Goal: Transaction & Acquisition: Purchase product/service

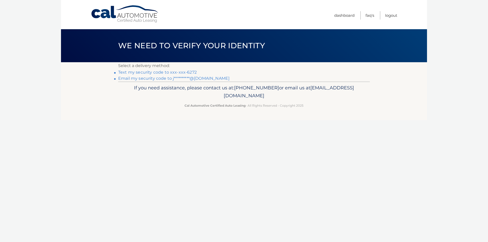
click at [123, 72] on link "Text my security code to xxx-xxx-6272" at bounding box center [157, 72] width 79 height 5
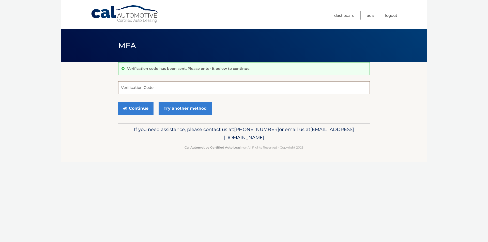
click at [154, 91] on input "Verification Code" at bounding box center [244, 87] width 252 height 13
type input "159326"
click at [139, 108] on button "Continue" at bounding box center [135, 108] width 35 height 13
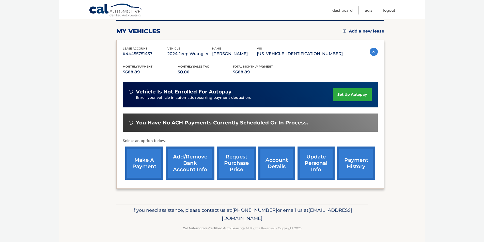
scroll to position [66, 0]
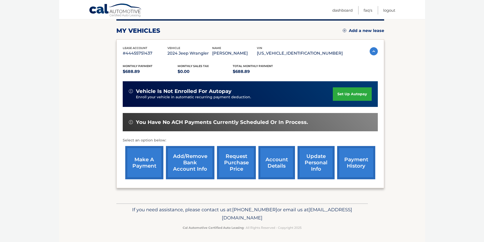
click at [141, 158] on link "make a payment" at bounding box center [144, 162] width 38 height 33
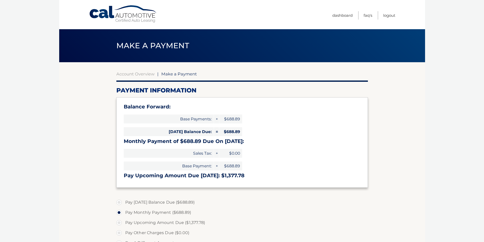
select select "NDIyYjJjYjMtNDU3ZS00Y2E4LTk5NzctYWQ1N2I5MjA3OWMx"
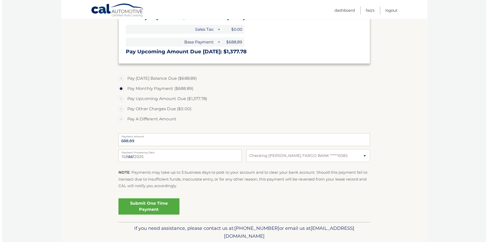
scroll to position [143, 0]
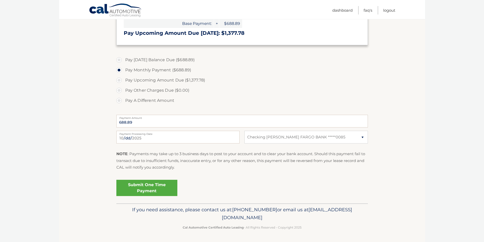
click at [150, 184] on link "Submit One Time Payment" at bounding box center [146, 188] width 61 height 16
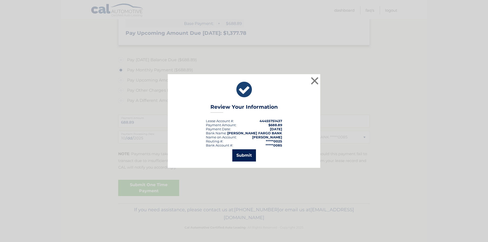
click at [245, 156] on button "Submit" at bounding box center [244, 155] width 24 height 12
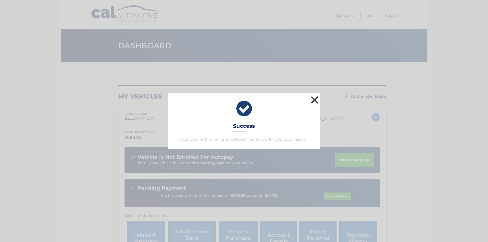
click at [316, 100] on button "×" at bounding box center [314, 100] width 10 height 10
